Goal: Check status: Check status

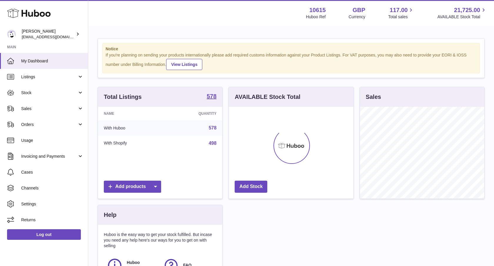
scroll to position [92, 125]
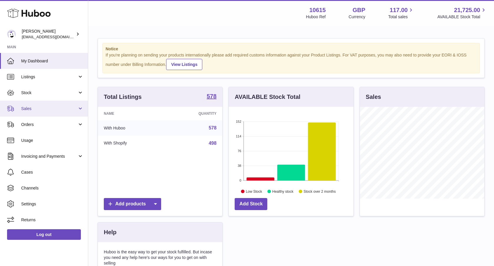
click at [66, 106] on span "Sales" at bounding box center [49, 109] width 56 height 6
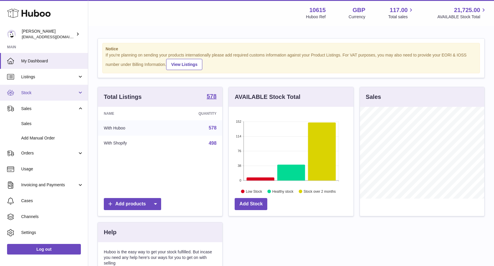
click at [49, 96] on link "Stock" at bounding box center [44, 93] width 88 height 16
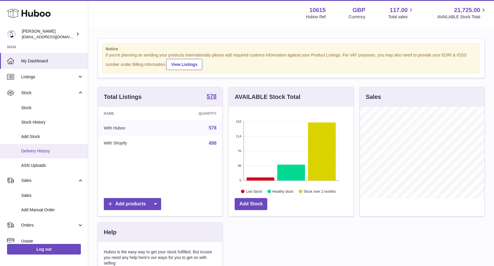
click at [48, 148] on span "Delivery History" at bounding box center [52, 151] width 62 height 6
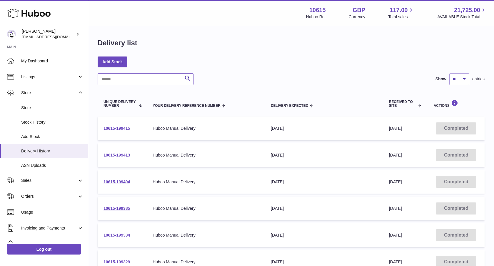
click at [155, 83] on input "text" at bounding box center [146, 79] width 96 height 12
click at [252, 81] on div "Search Show ** ** ** *** entries" at bounding box center [291, 79] width 387 height 12
click at [253, 81] on div "Search Show ** ** ** *** entries" at bounding box center [291, 79] width 387 height 12
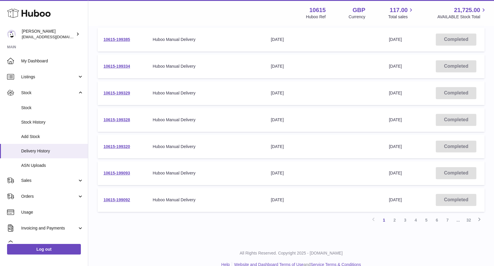
scroll to position [169, 0]
click at [394, 223] on link "2" at bounding box center [394, 219] width 11 height 11
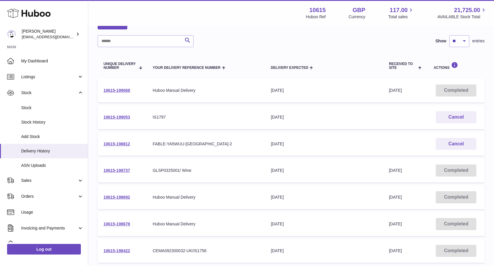
scroll to position [39, 0]
click at [126, 122] on td "10615-199053" at bounding box center [122, 117] width 49 height 24
click at [128, 119] on link "10615-199053" at bounding box center [116, 116] width 26 height 5
